Goal: Task Accomplishment & Management: Use online tool/utility

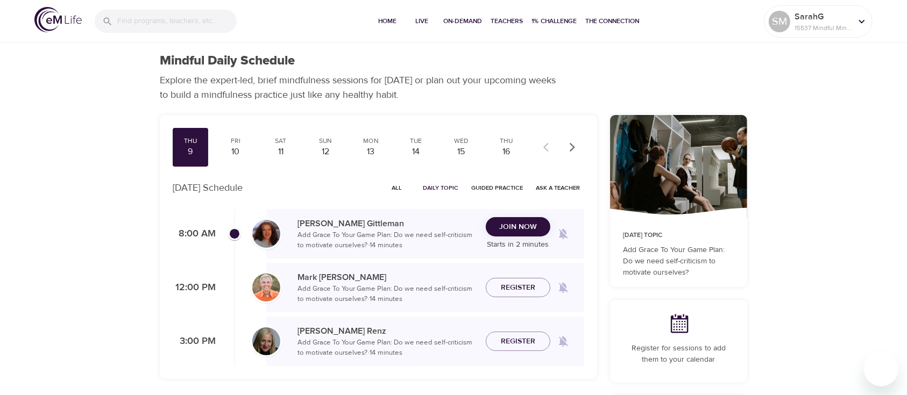
click at [570, 144] on icon "button" at bounding box center [572, 147] width 11 height 11
click at [570, 144] on icon "button" at bounding box center [572, 147] width 5 height 9
click at [323, 154] on div "2" at bounding box center [326, 152] width 27 height 12
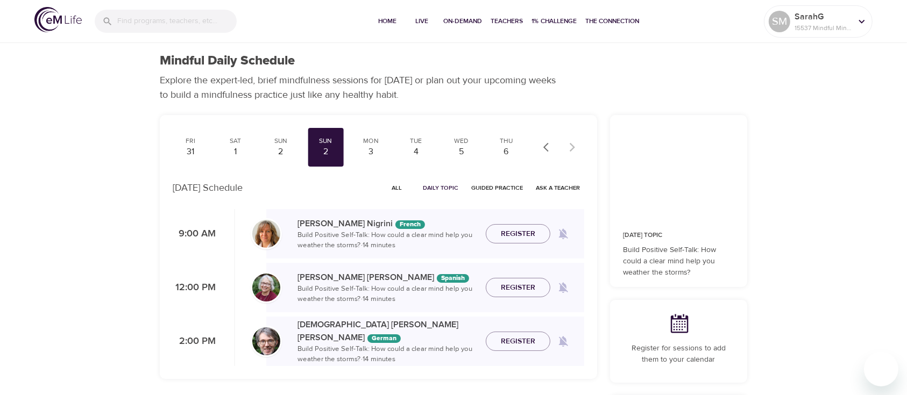
click at [544, 149] on icon "button" at bounding box center [548, 147] width 11 height 11
click at [187, 152] on div "9" at bounding box center [190, 152] width 27 height 12
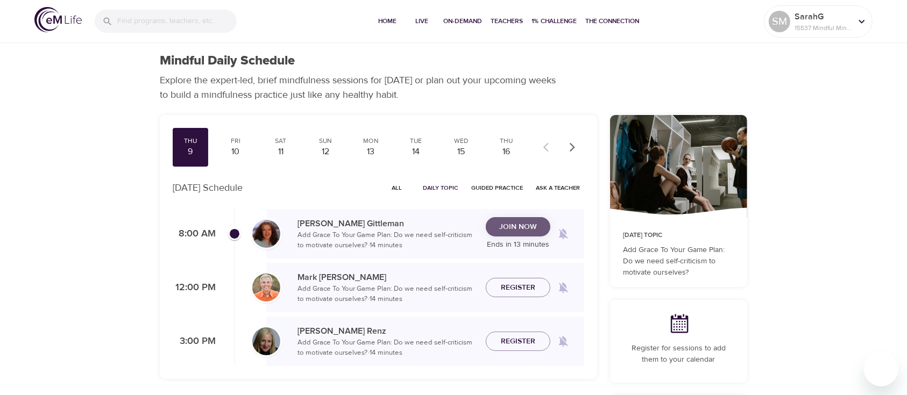
click at [513, 225] on span "Join Now" at bounding box center [518, 227] width 38 height 13
